Goal: Register for event/course

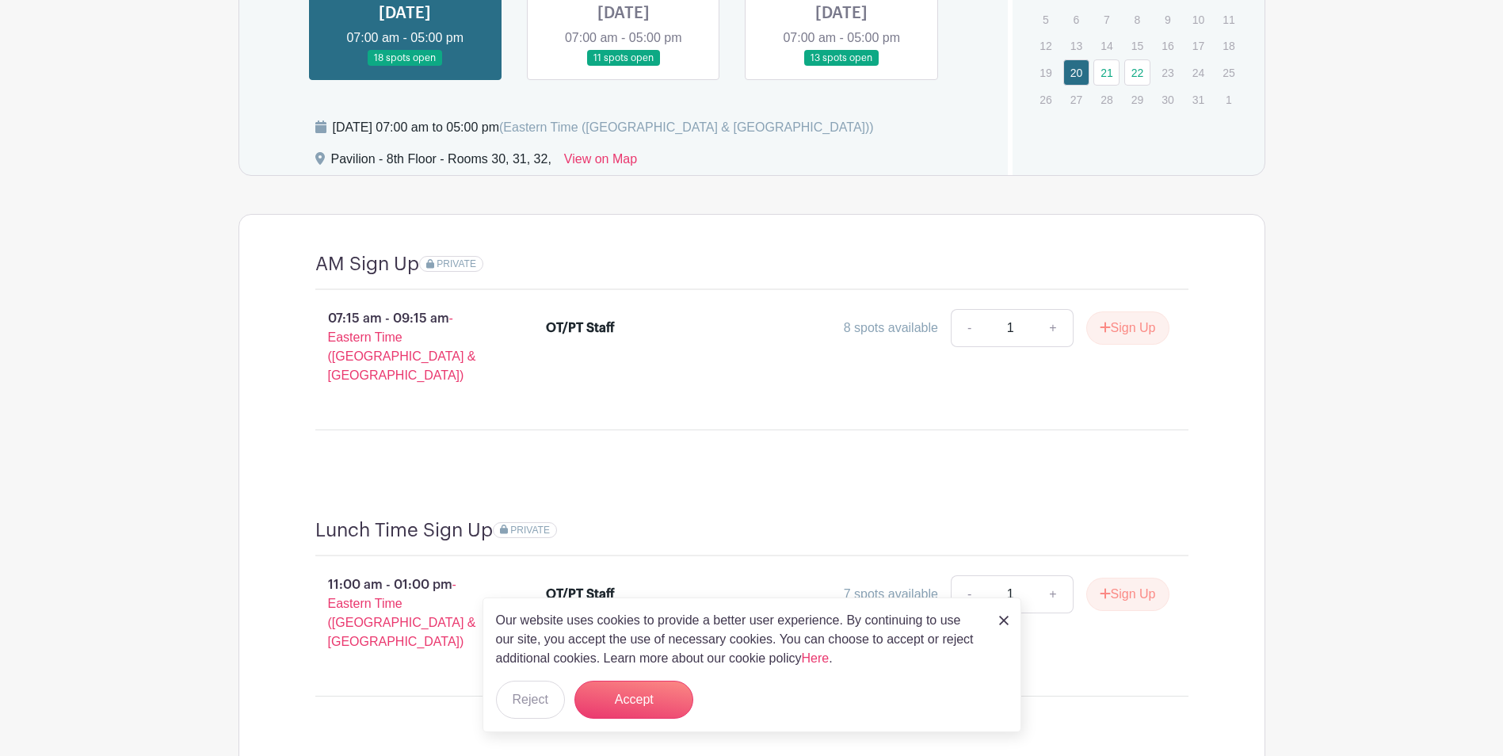
scroll to position [1347, 0]
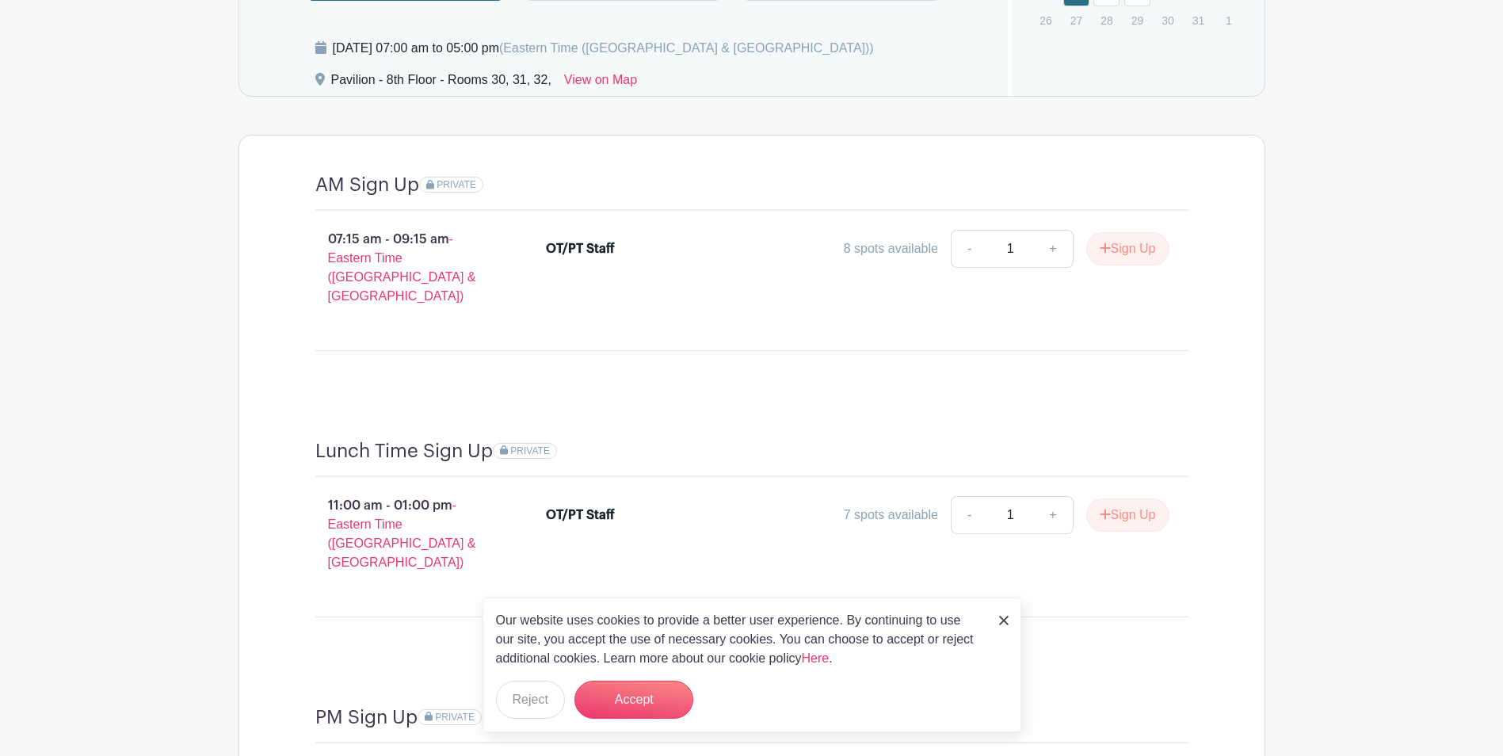
click at [1004, 617] on img at bounding box center [1004, 621] width 10 height 10
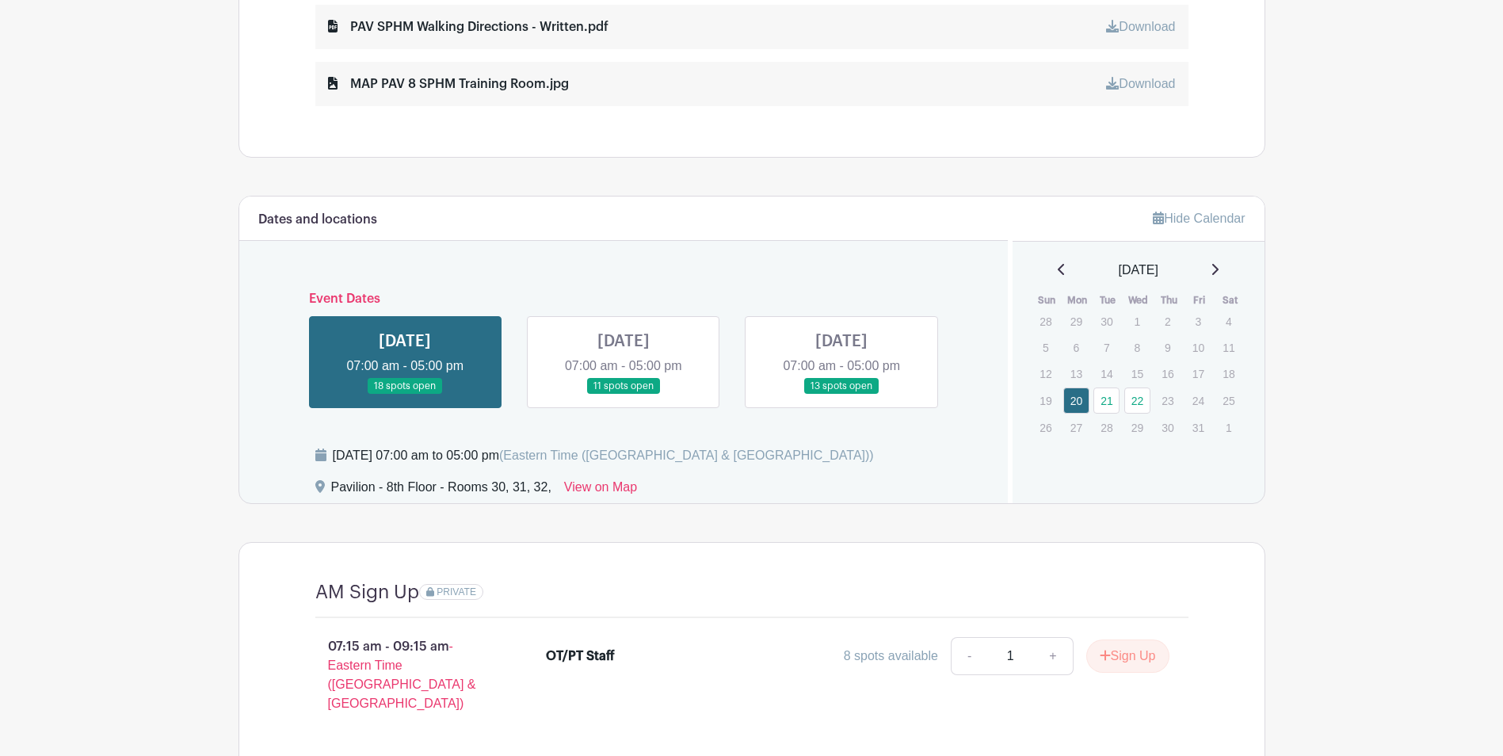
scroll to position [934, 0]
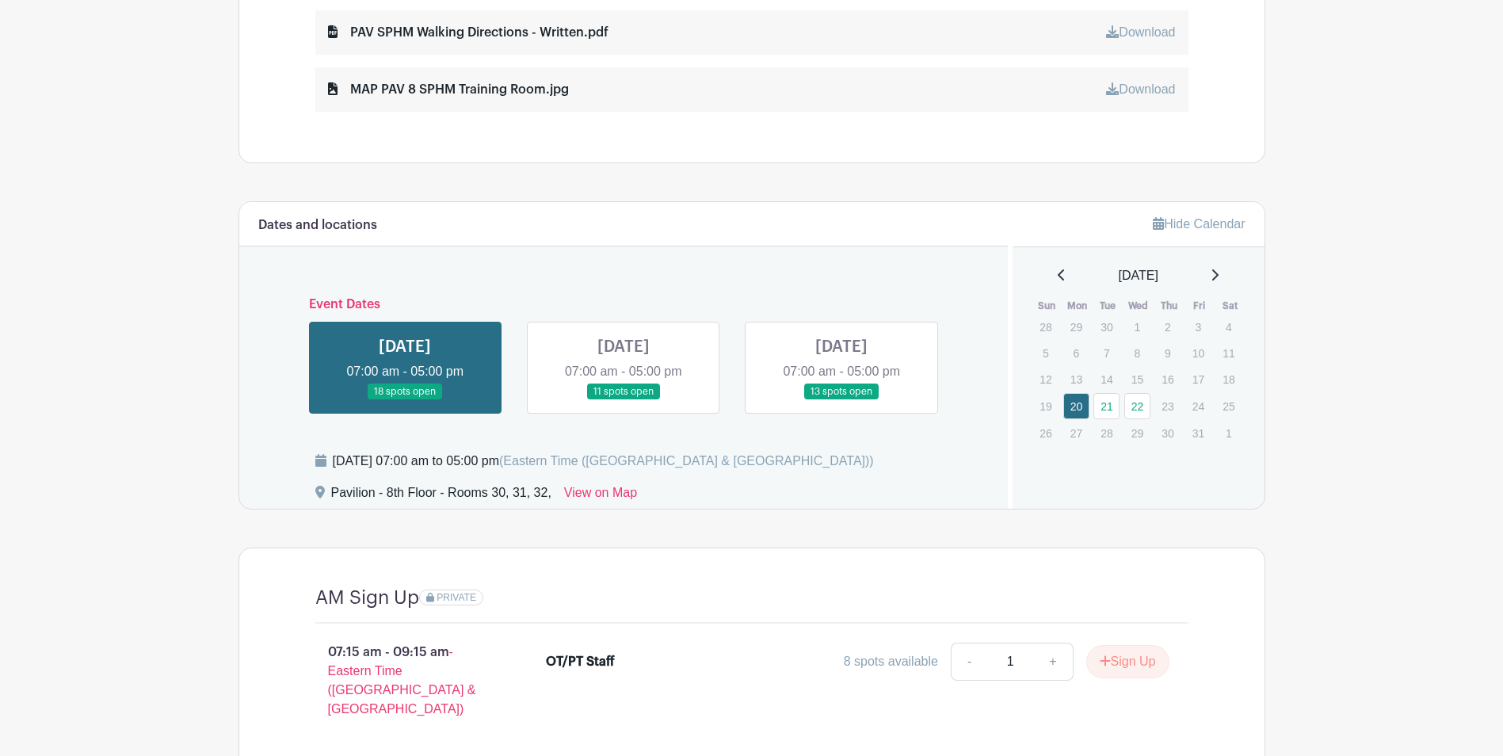
click at [624, 400] on link at bounding box center [624, 400] width 0 height 0
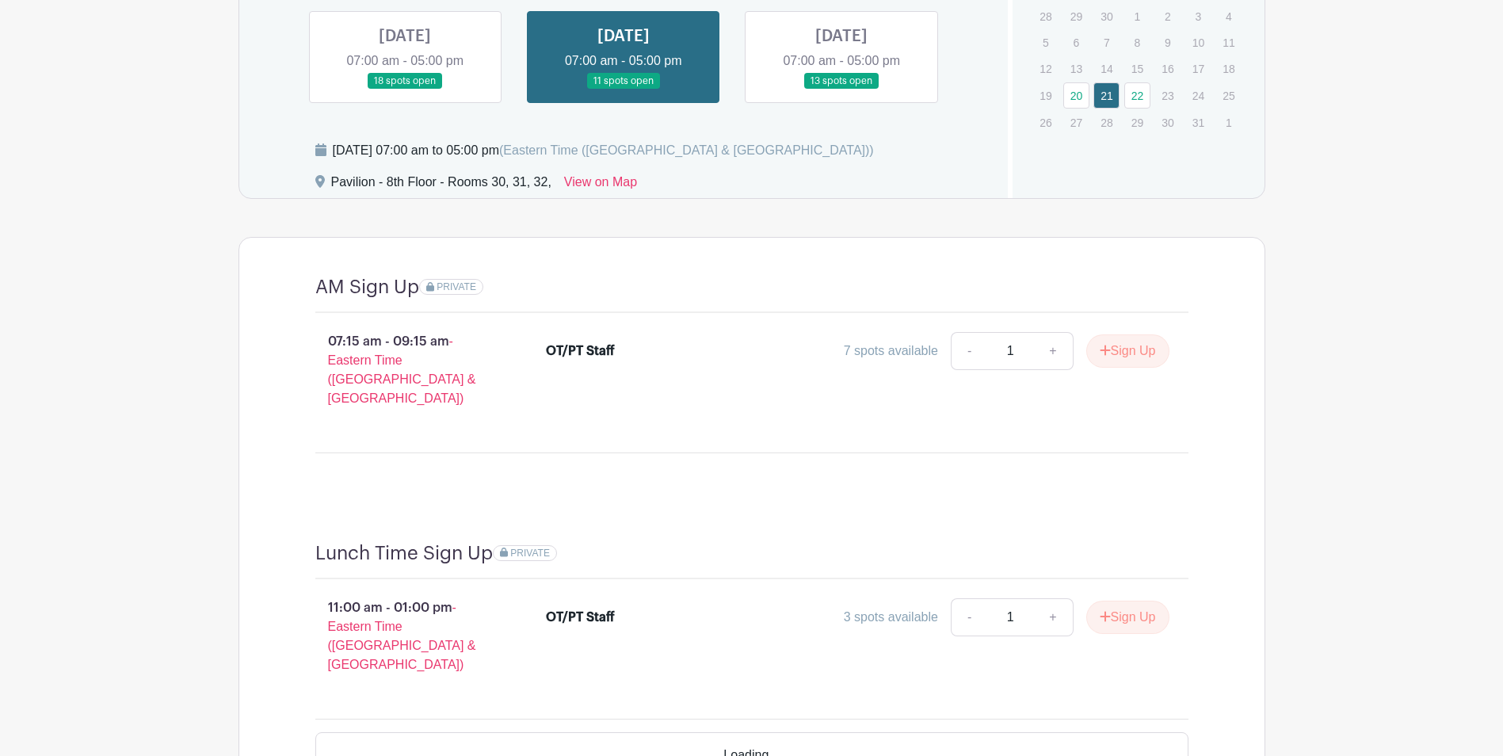
scroll to position [1251, 0]
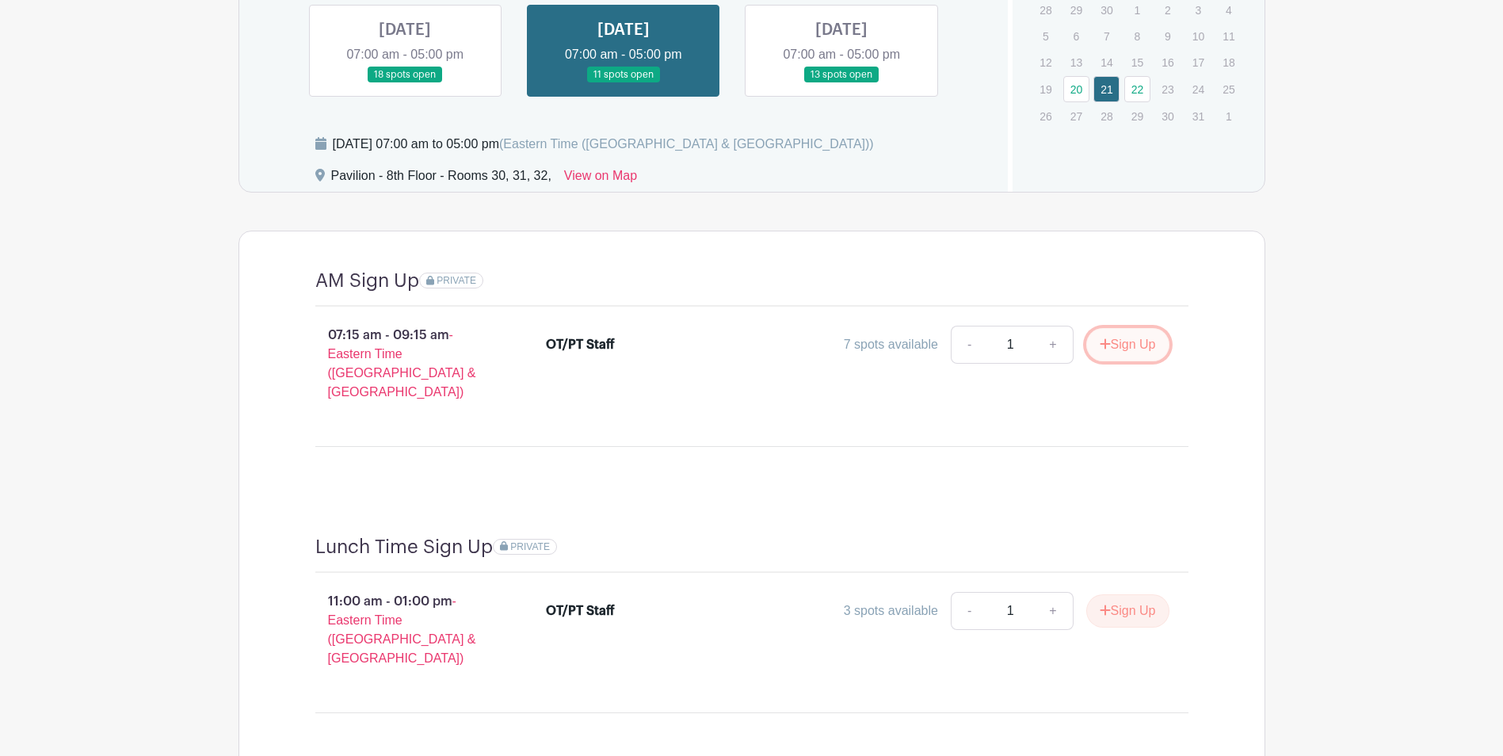
click at [1100, 338] on icon "submit" at bounding box center [1105, 344] width 11 height 13
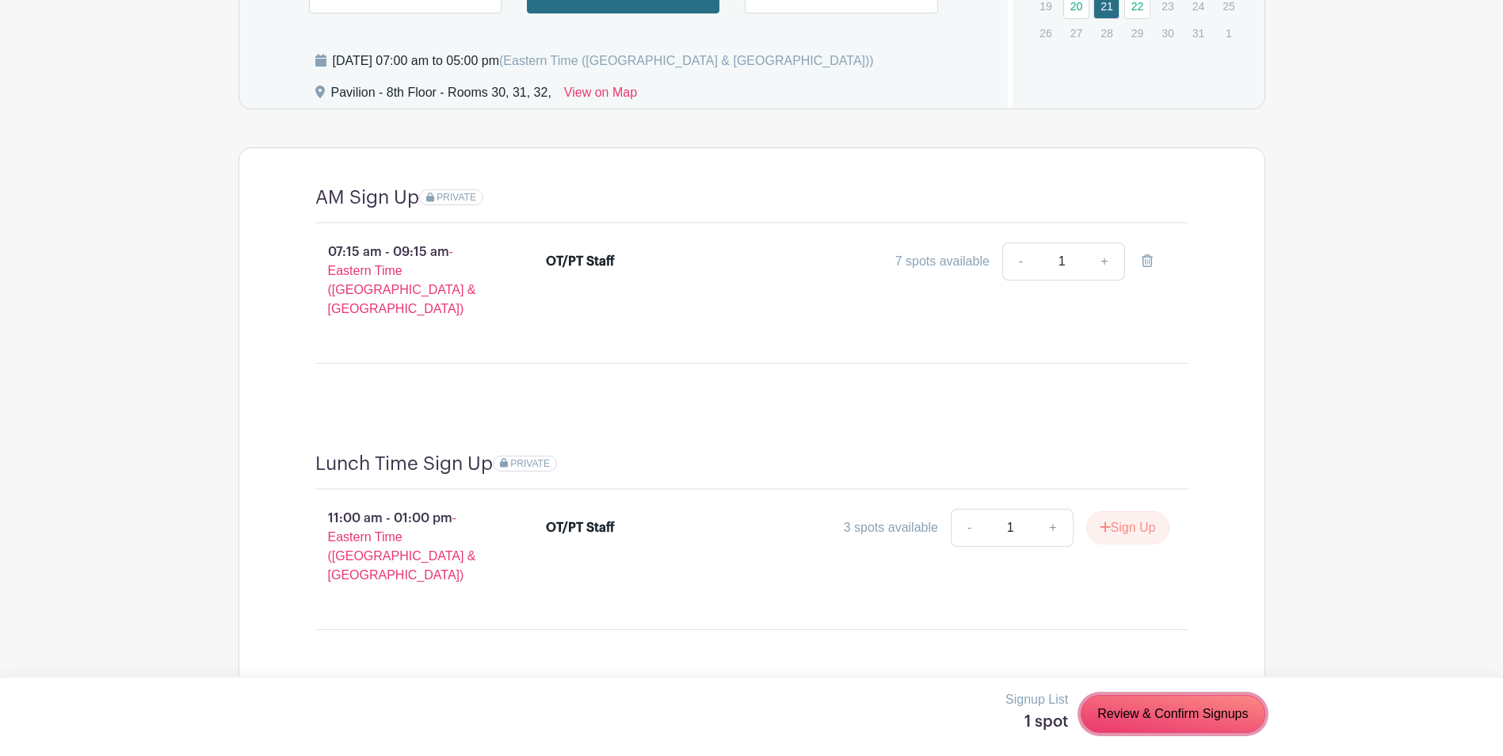
scroll to position [1330, 0]
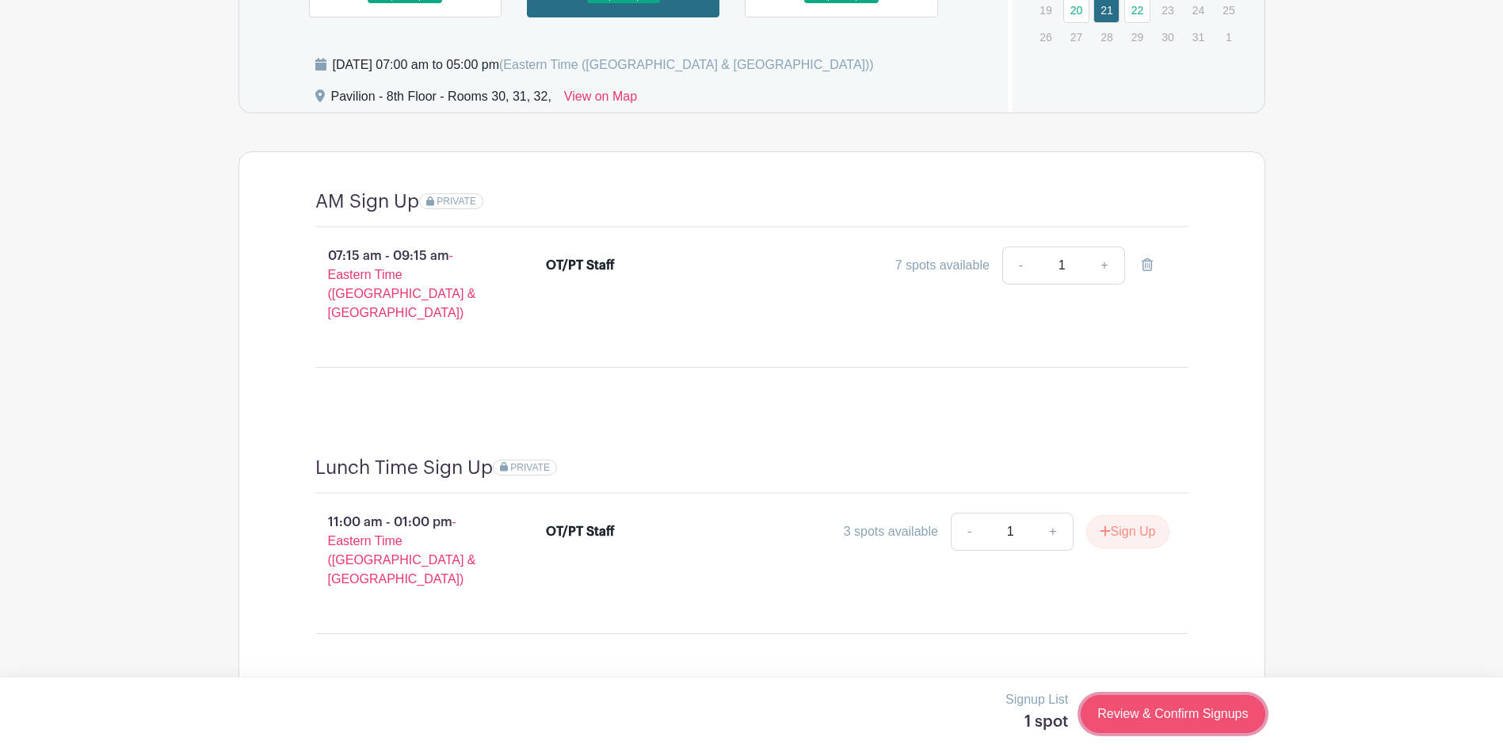
click at [1206, 721] on link "Review & Confirm Signups" at bounding box center [1173, 714] width 184 height 38
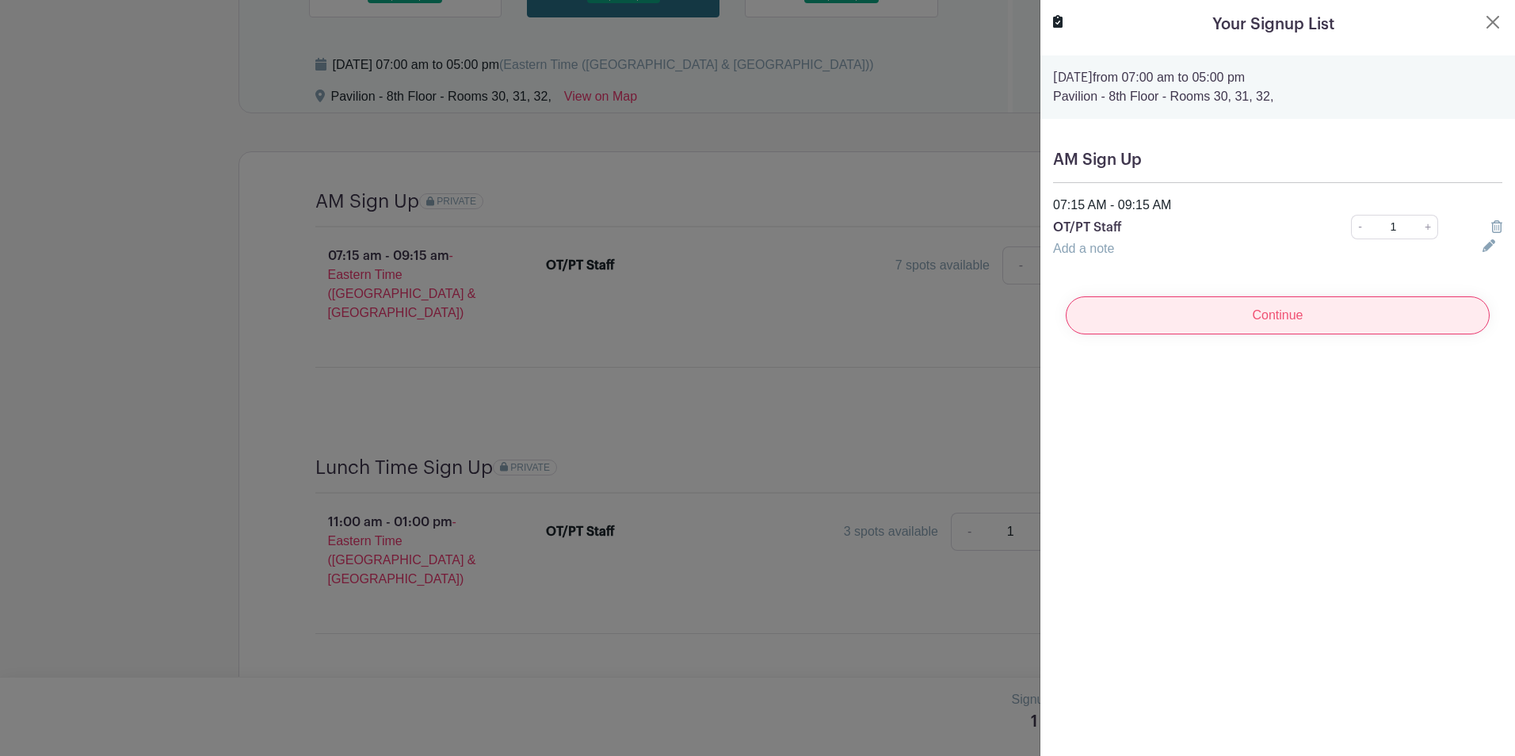
click at [1233, 310] on input "Continue" at bounding box center [1278, 315] width 424 height 38
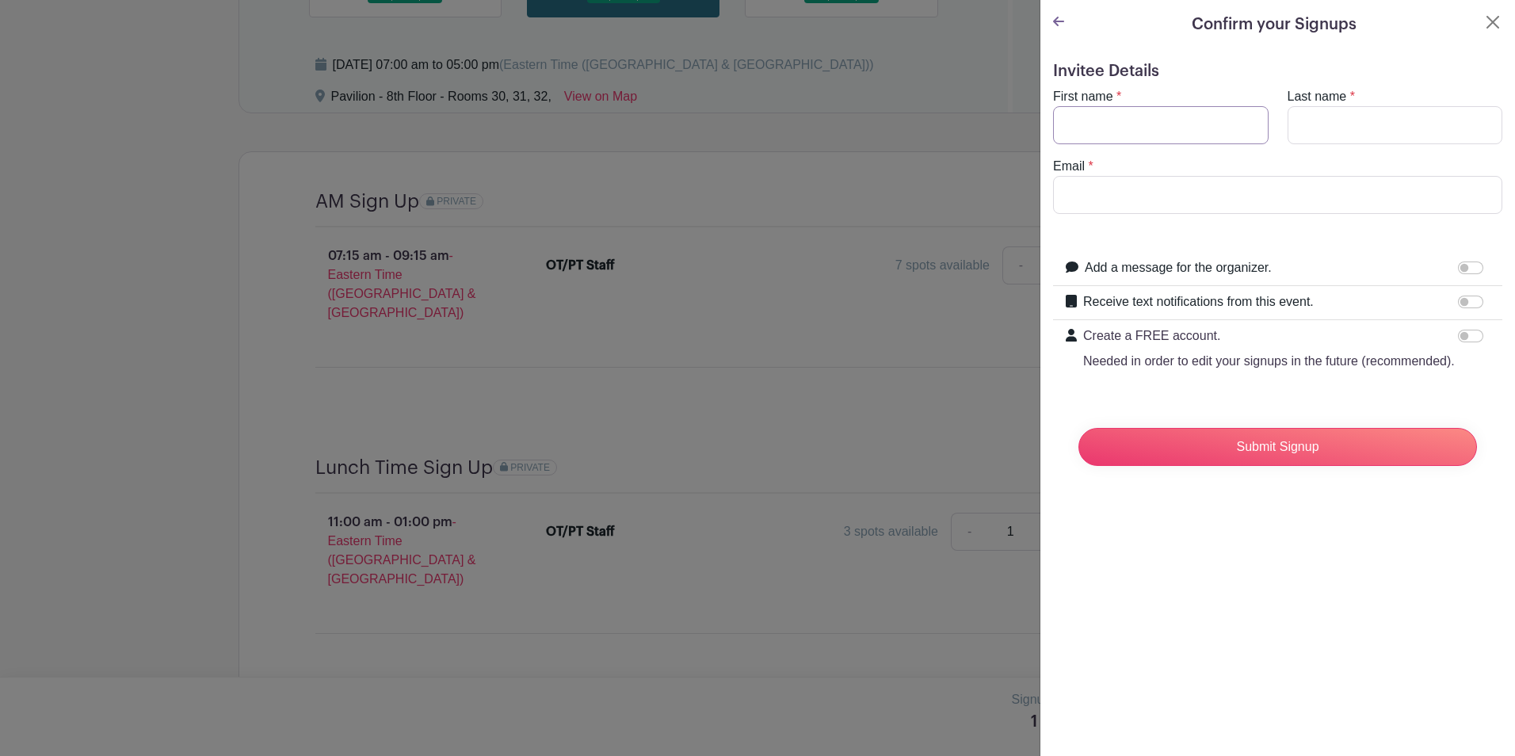
click at [1091, 113] on input "First name" at bounding box center [1161, 125] width 216 height 38
type input "[PERSON_NAME]"
type input "[EMAIL_ADDRESS][DOMAIN_NAME]"
click at [1078, 428] on input "Submit Signup" at bounding box center [1277, 447] width 399 height 38
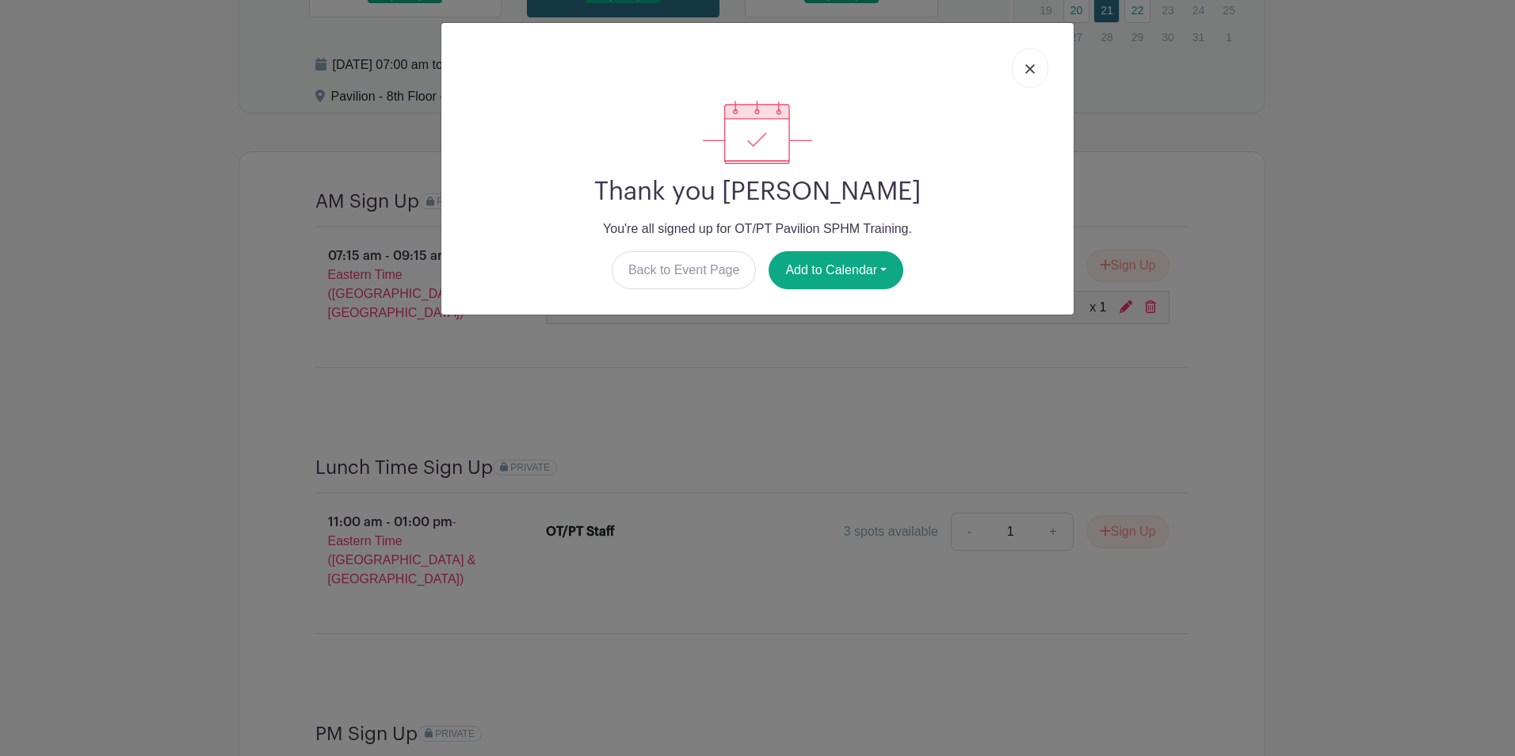
click at [1018, 70] on link at bounding box center [1030, 68] width 36 height 40
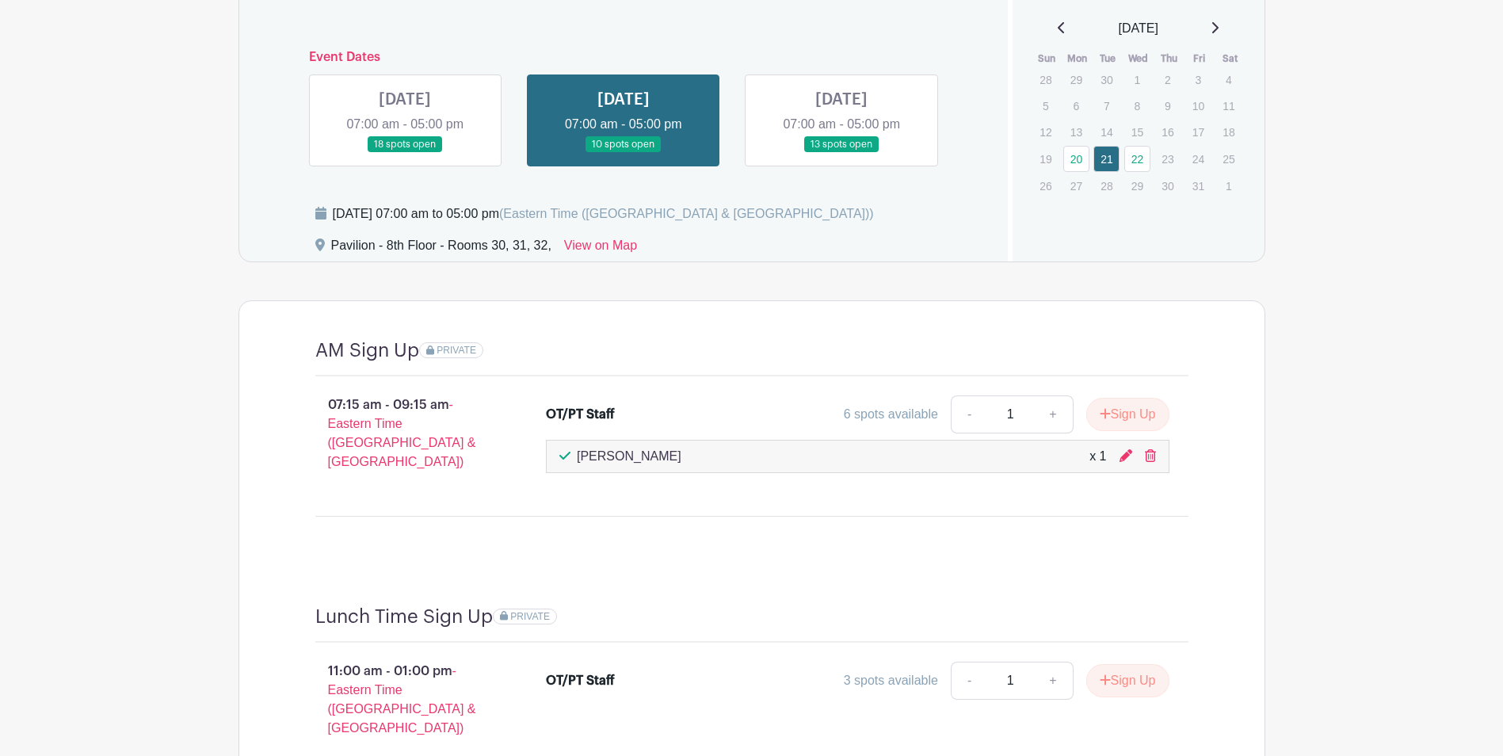
scroll to position [1180, 0]
click at [841, 155] on link at bounding box center [841, 155] width 0 height 0
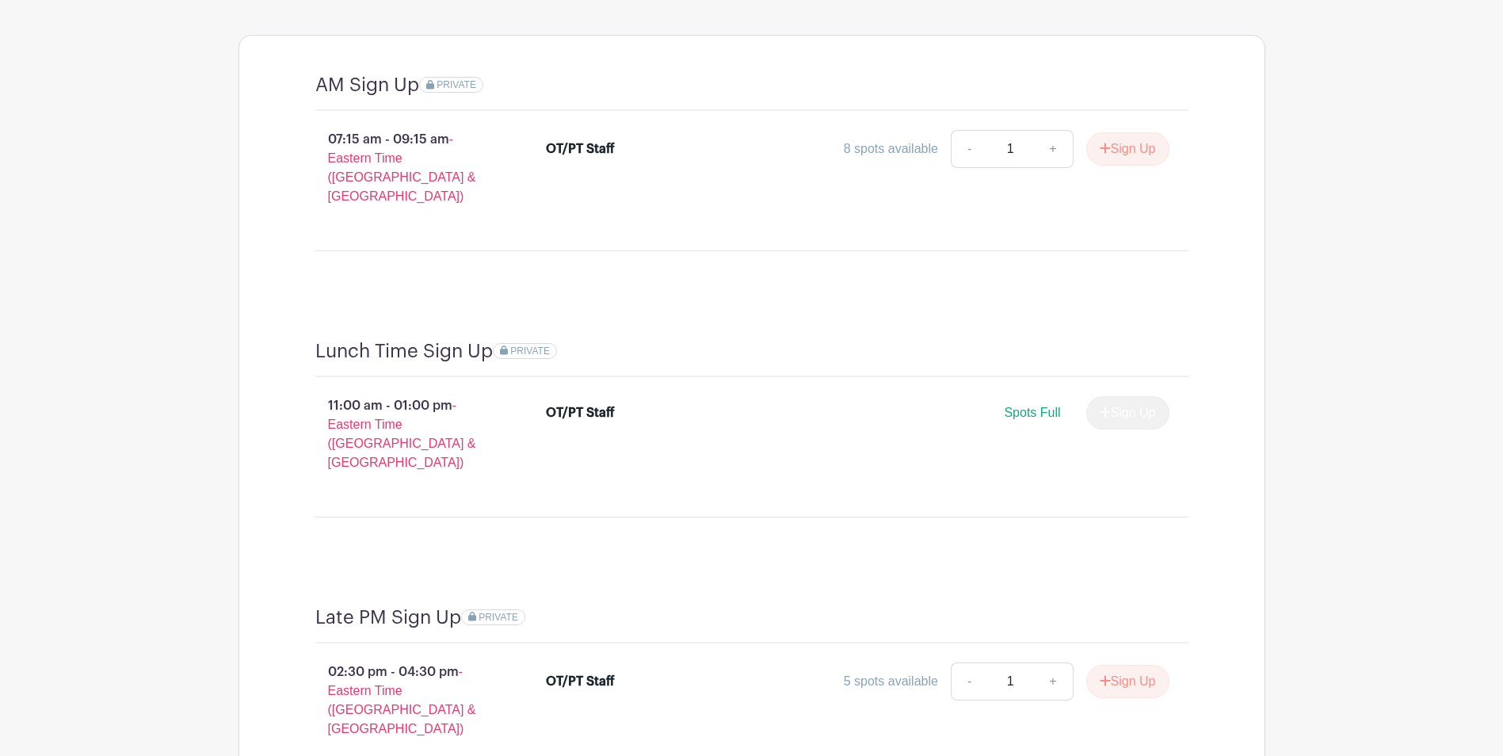
scroll to position [1330, 0]
